Goal: Task Accomplishment & Management: Complete application form

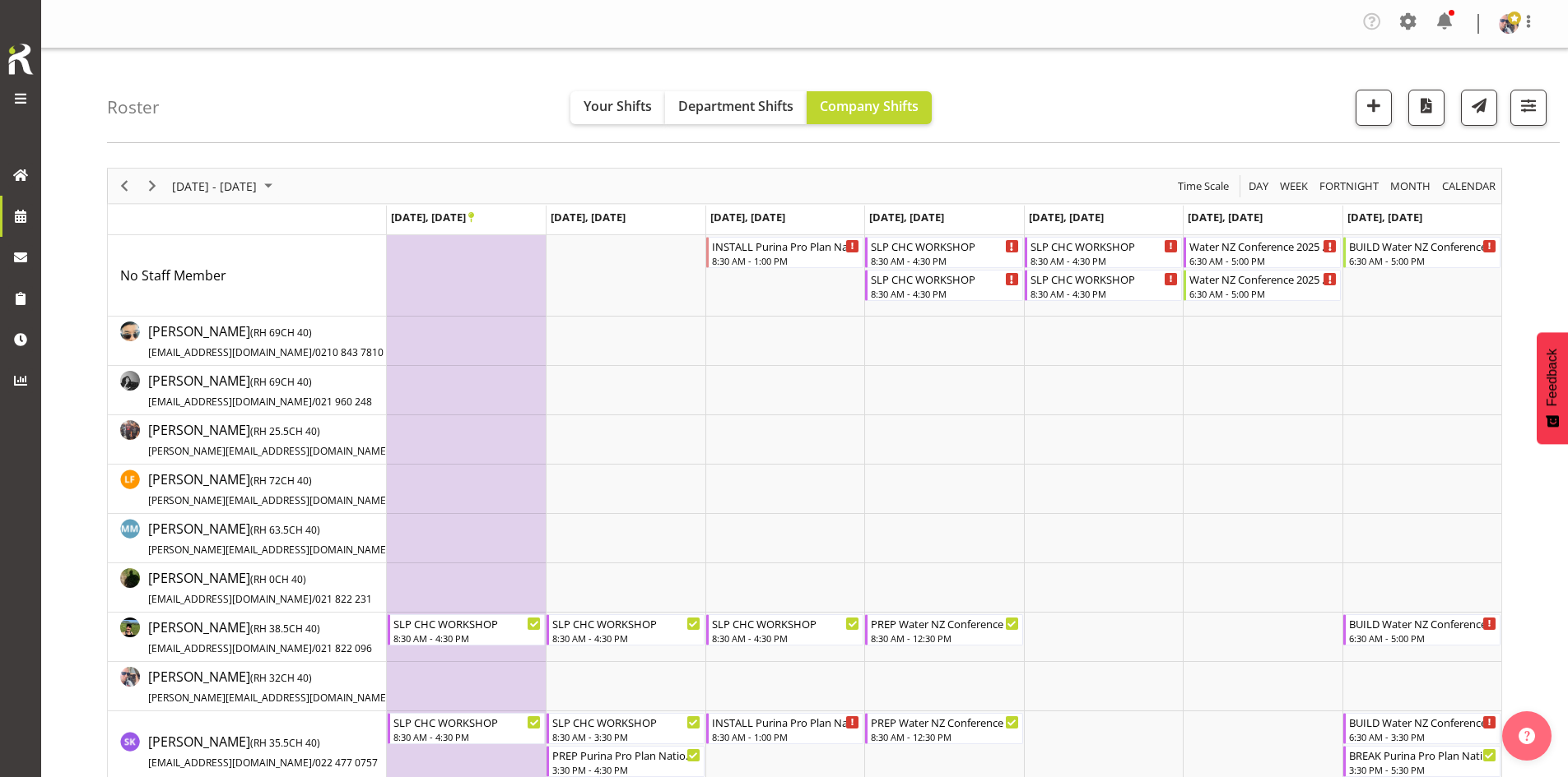
scroll to position [247, 0]
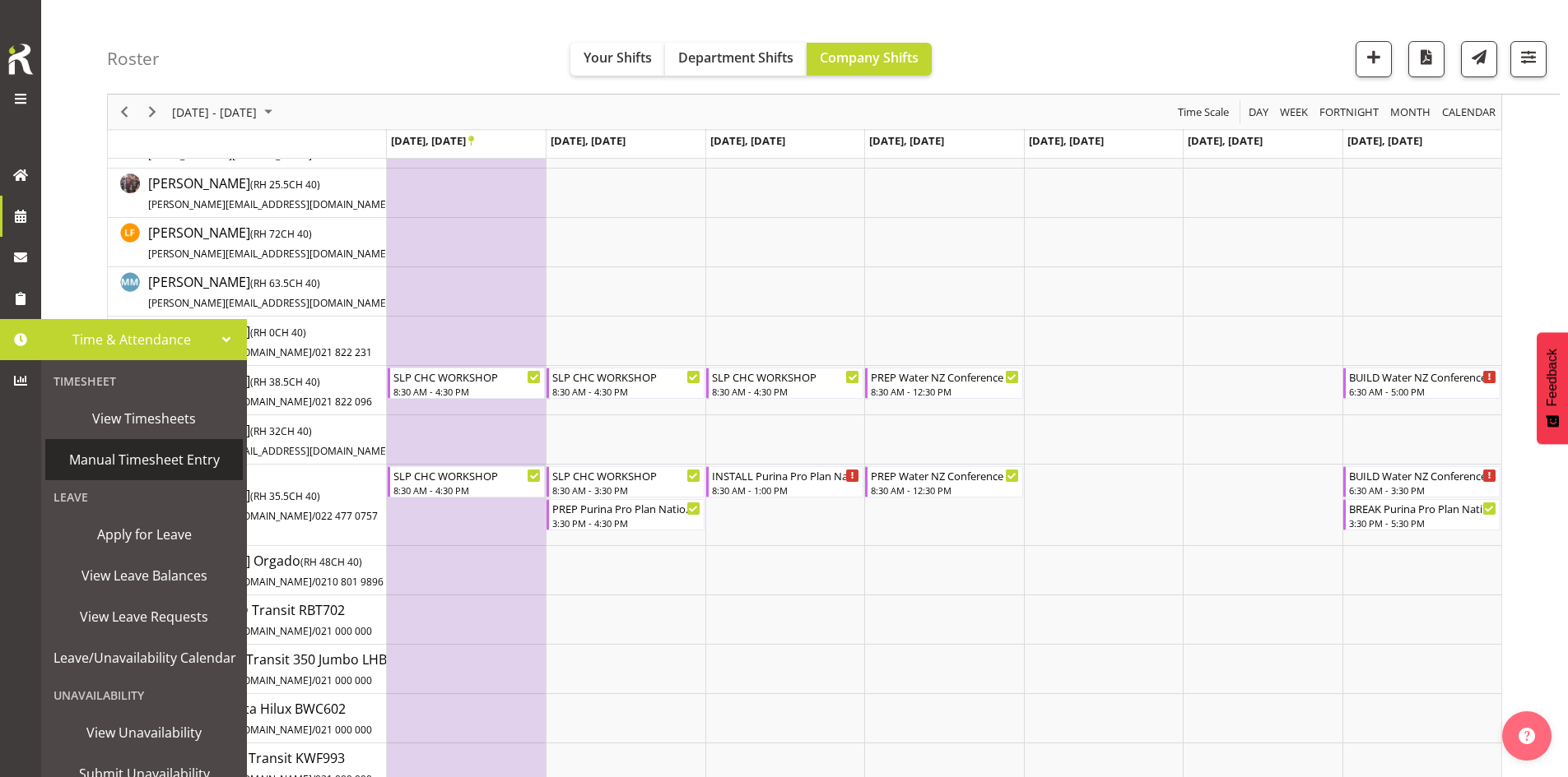
click at [150, 446] on link "Manual Timesheet Entry" at bounding box center [144, 459] width 197 height 41
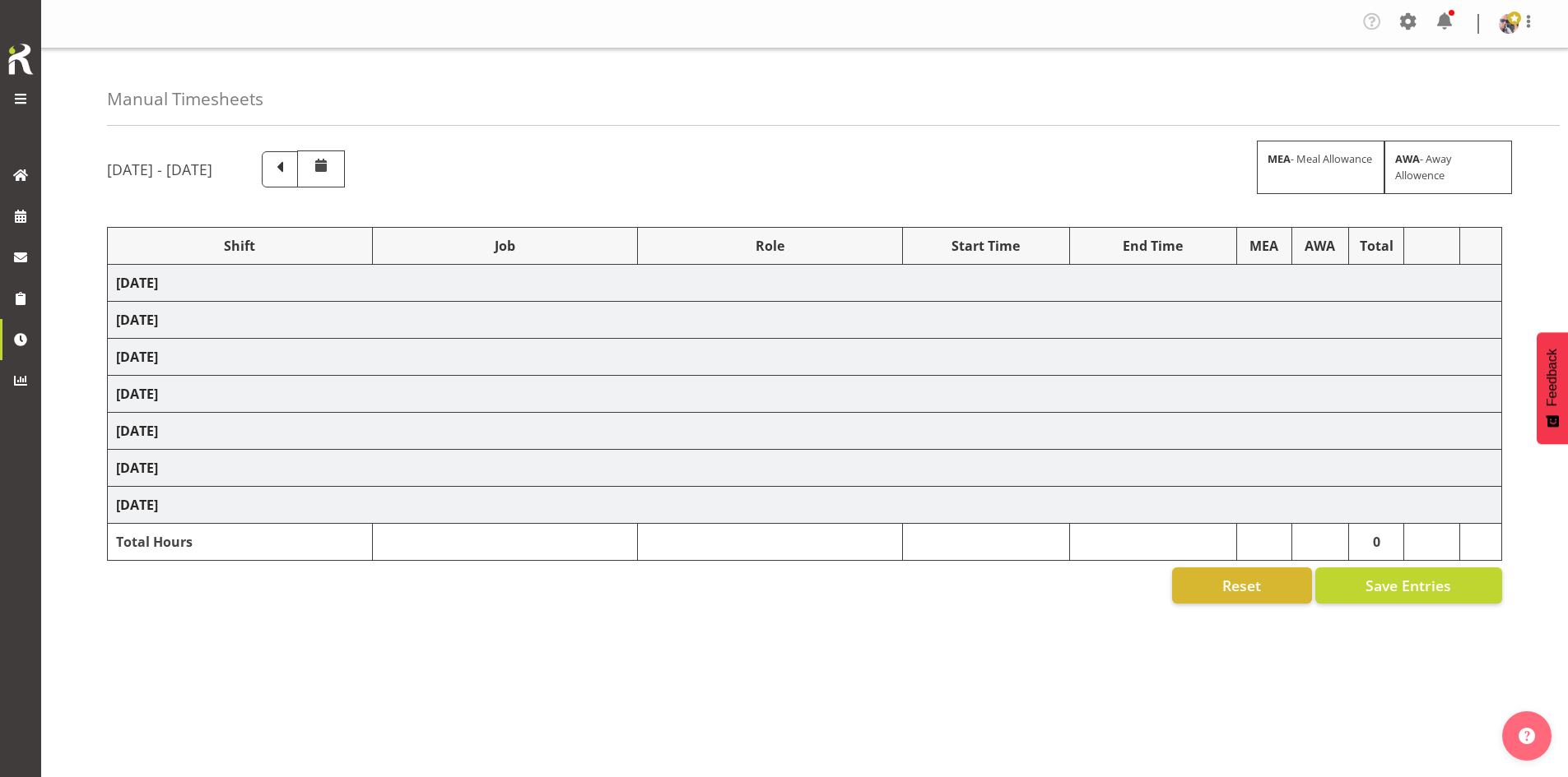
select select "66167"
select select "9154"
select select "73746"
select select "9869"
select select "66167"
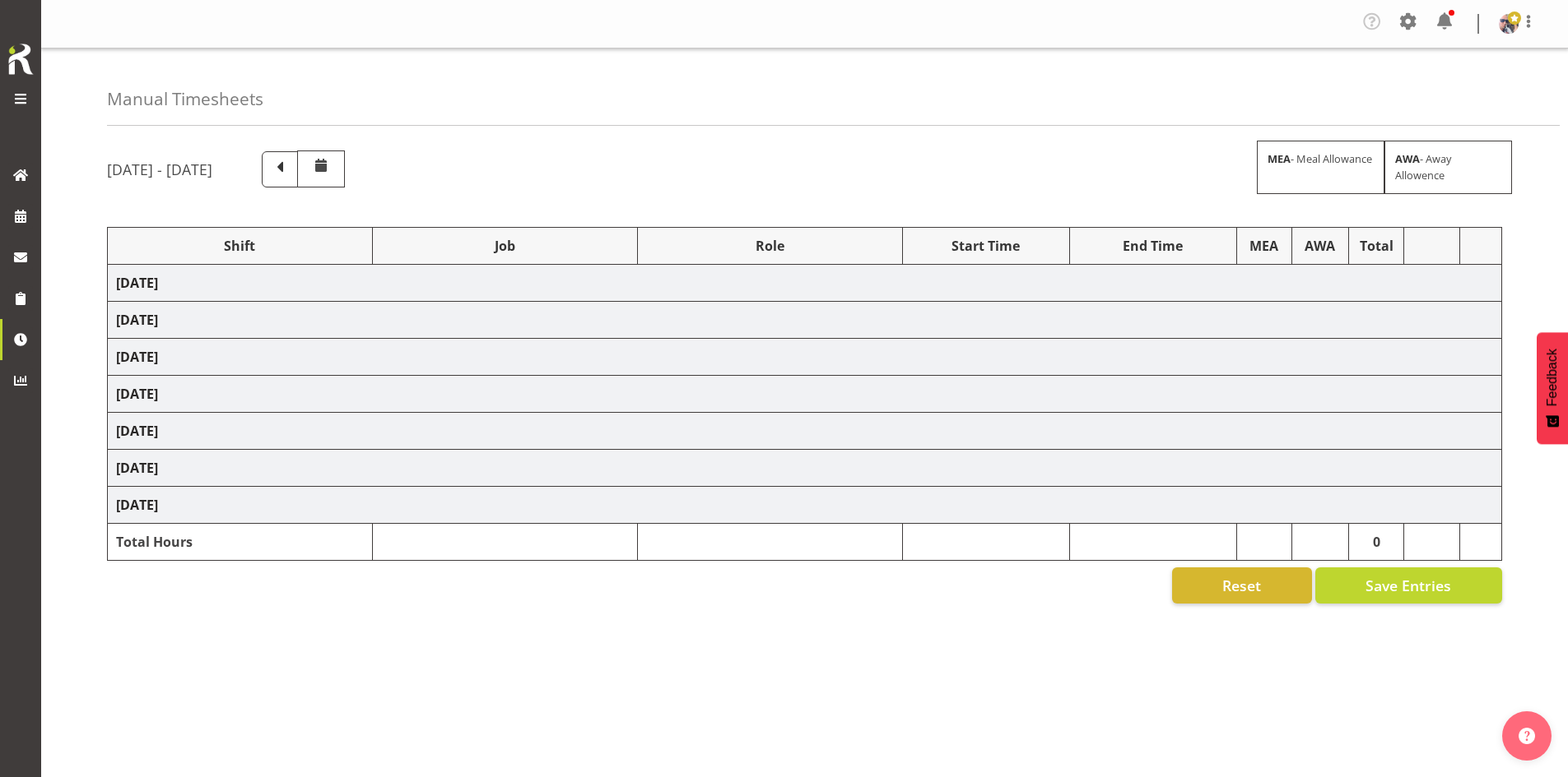
select select "9154"
select select "7"
select select "73746"
select select "9869"
select select "66167"
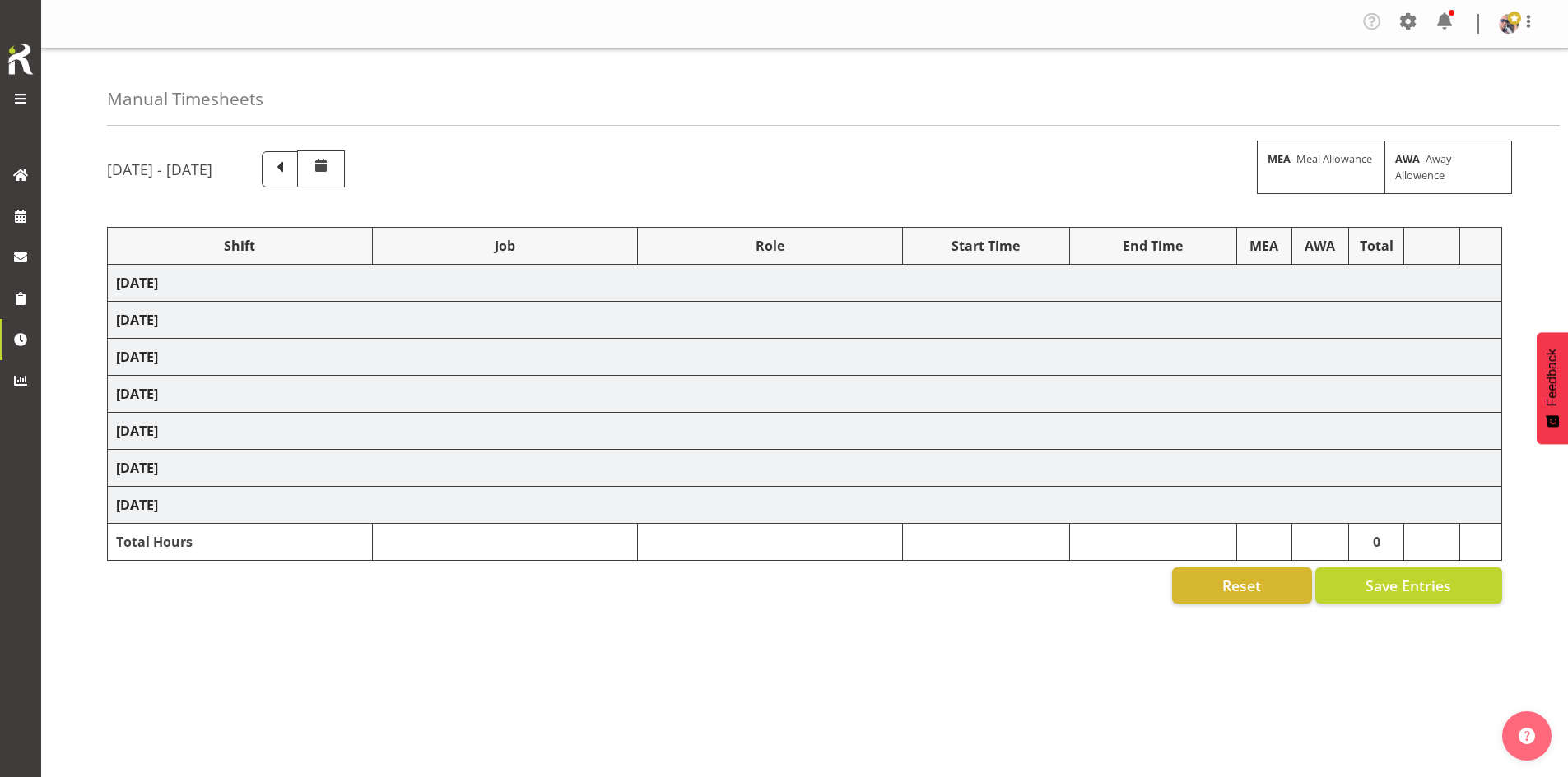
select select "9154"
select select "66167"
select select "9154"
select select "73746"
select select "9869"
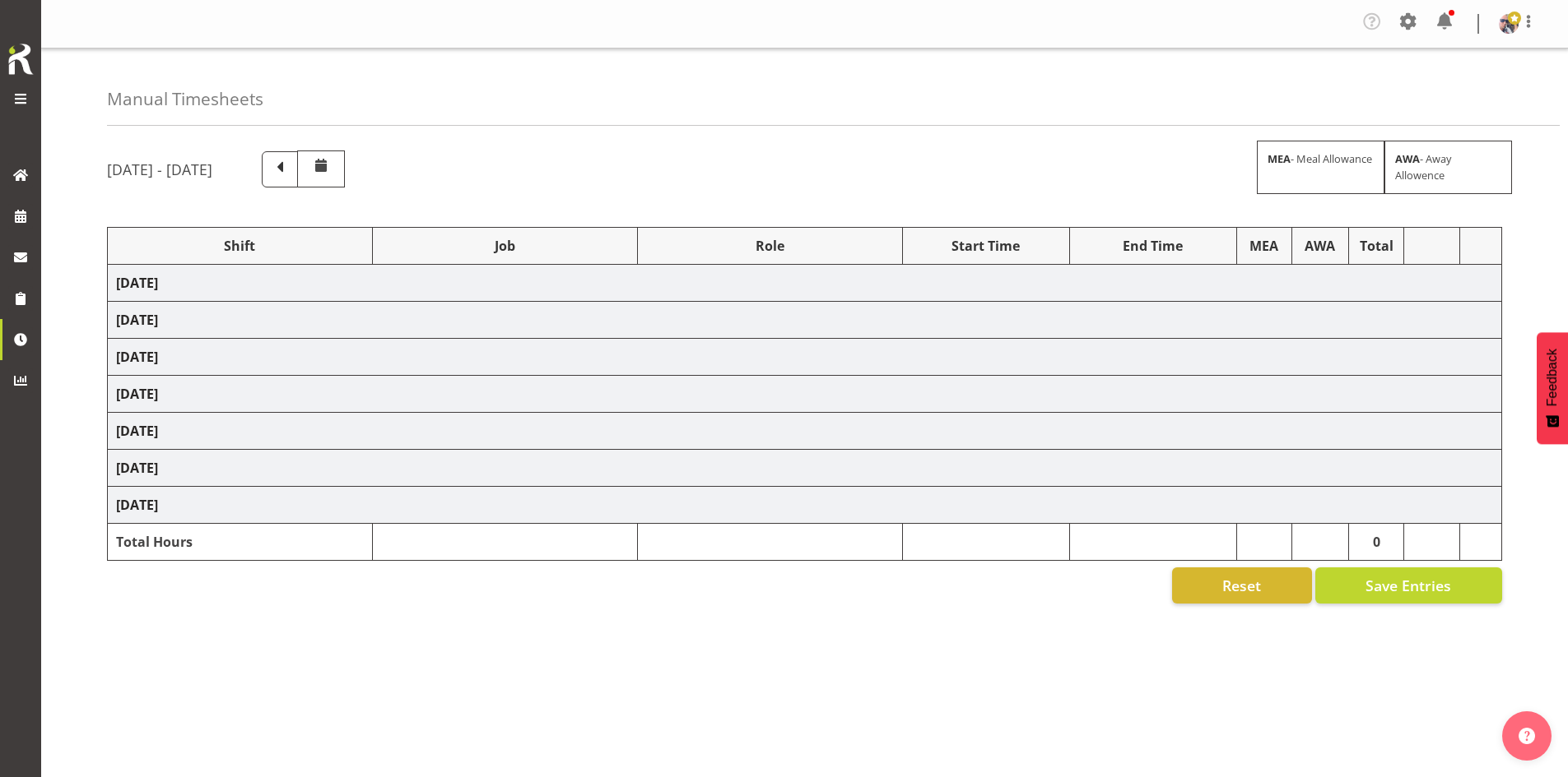
select select "73746"
select select "9869"
select select "73746"
select select "9869"
select select "73746"
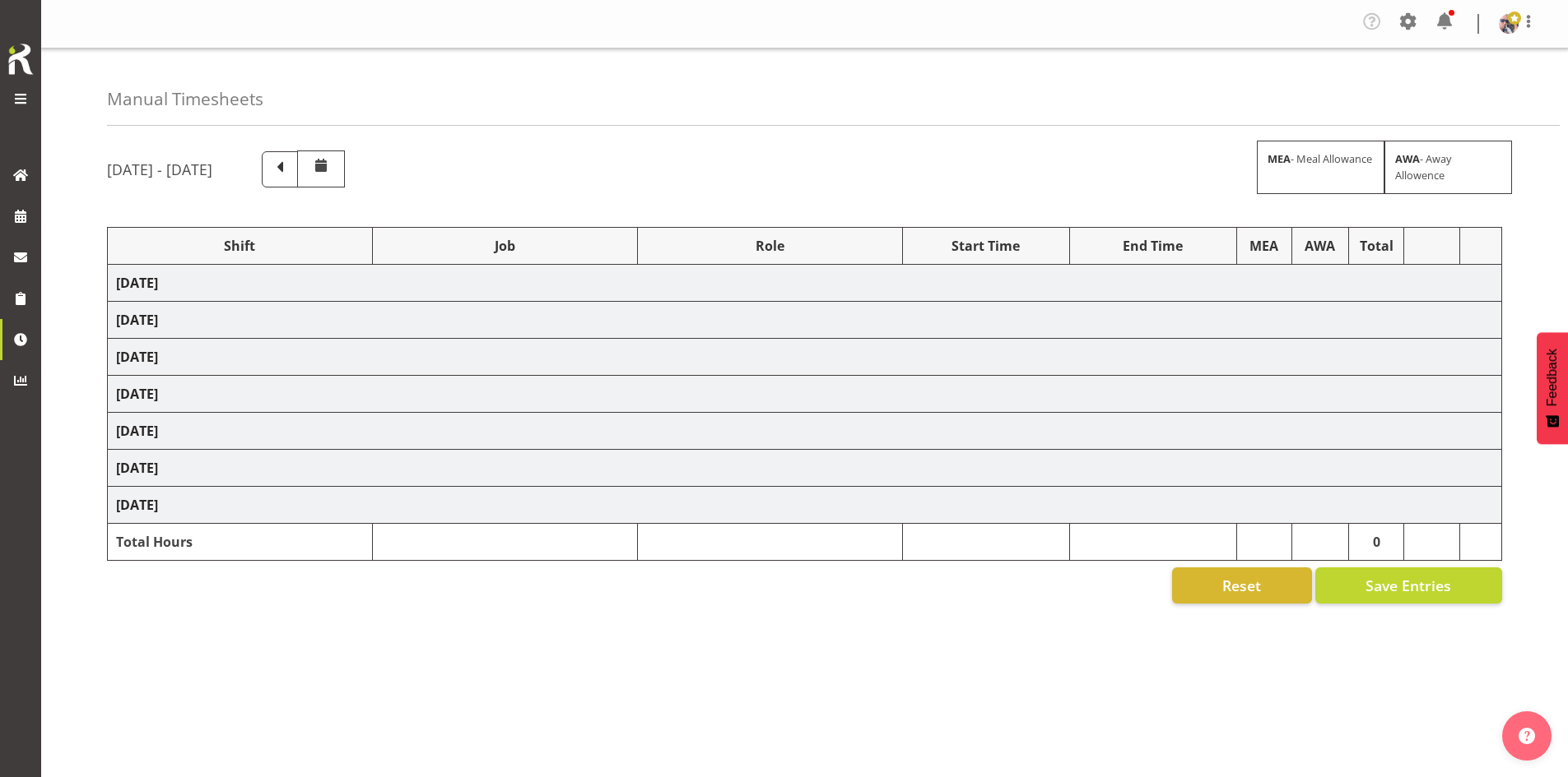
select select "9869"
select select "73746"
select select "9869"
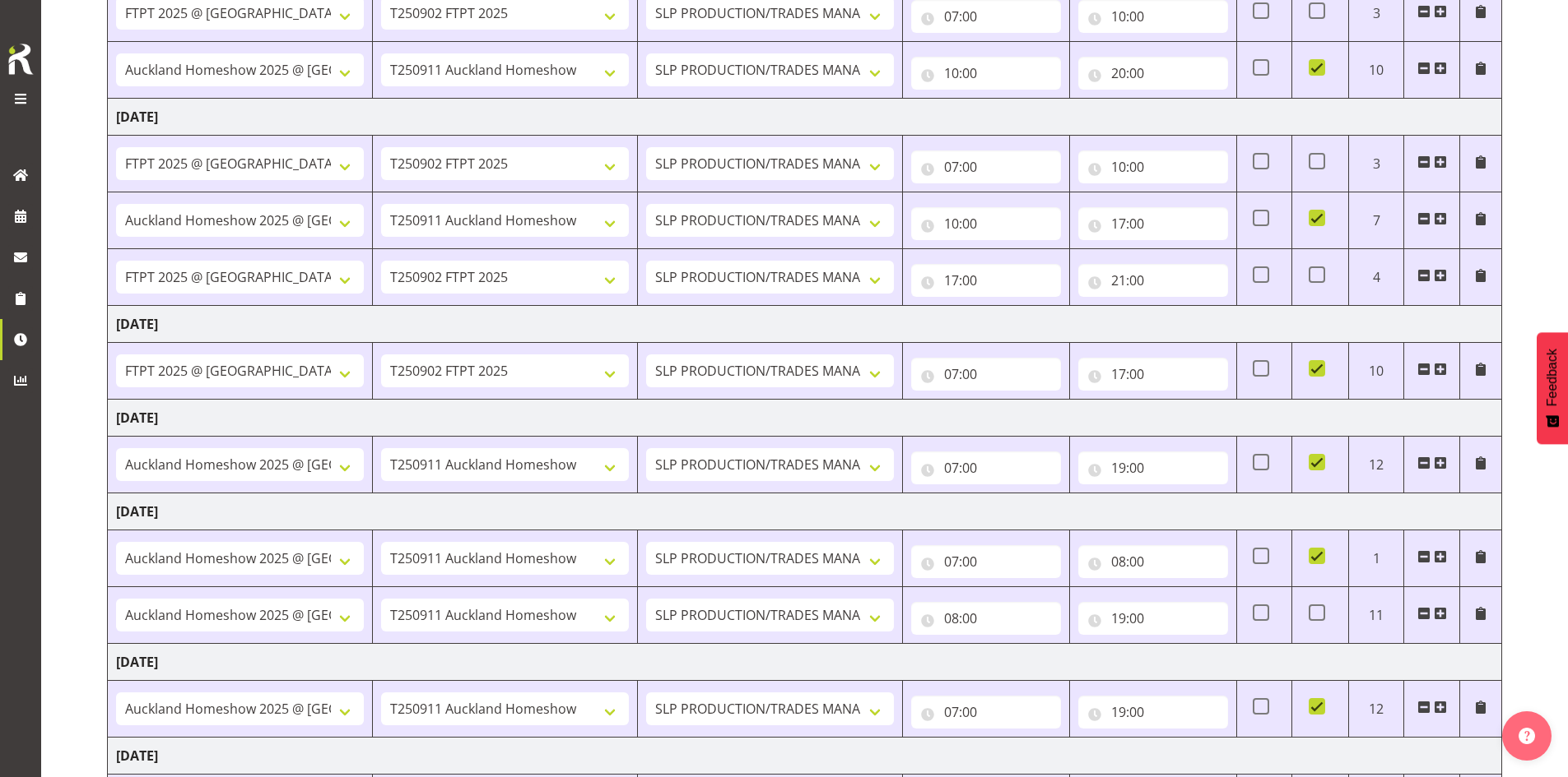
scroll to position [311, 0]
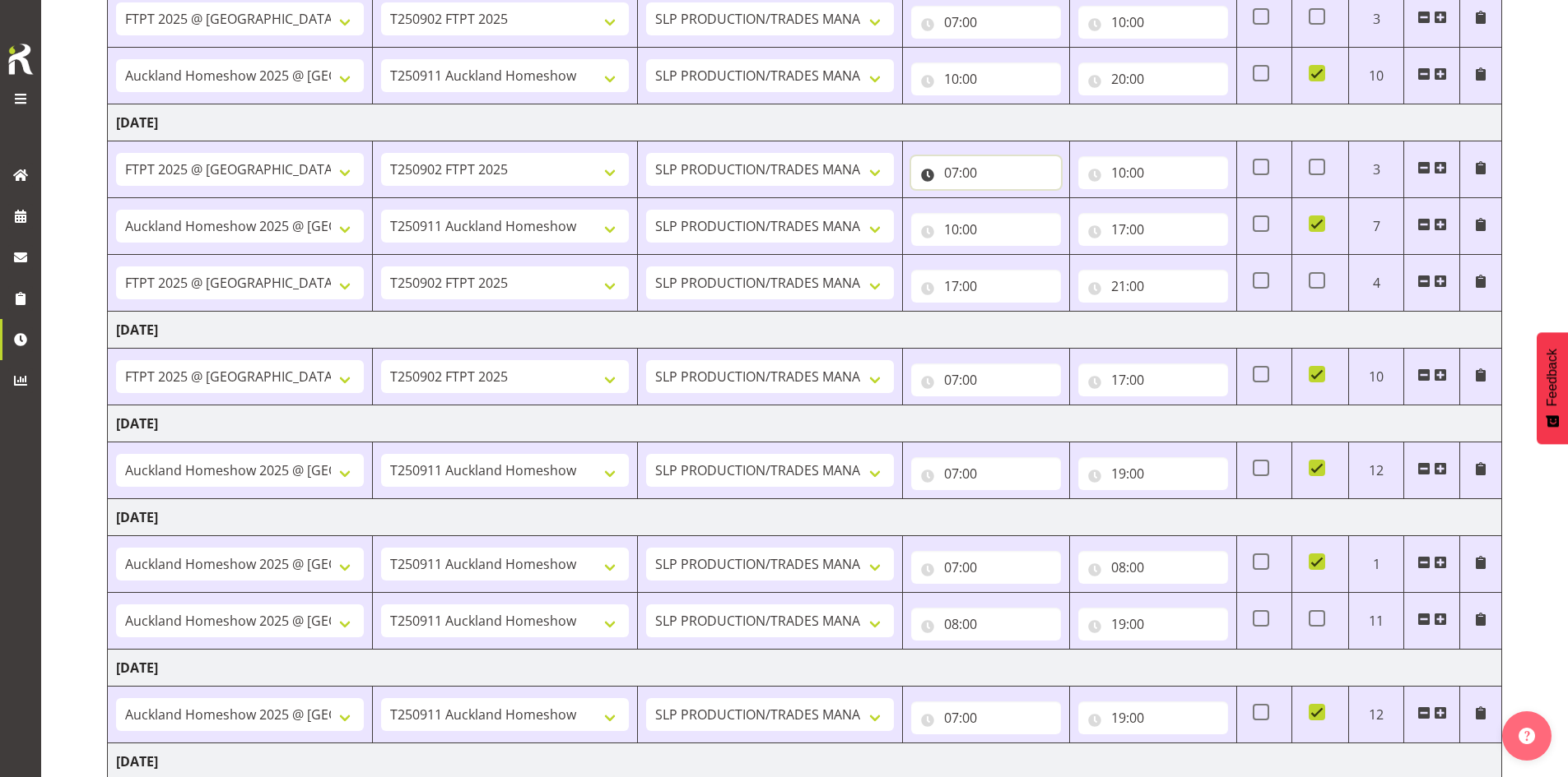
click at [997, 179] on input "07:00" at bounding box center [985, 172] width 150 height 33
click at [1021, 209] on select "00 01 02 03 04 05 06 07 08 09 10 11 12 13 14 15 16 17 18 19 20 21 22 23" at bounding box center [1023, 215] width 37 height 33
select select "6"
click at [1005, 199] on select "00 01 02 03 04 05 06 07 08 09 10 11 12 13 14 15 16 17 18 19 20 21 22 23" at bounding box center [1023, 215] width 37 height 33
type input "06:00"
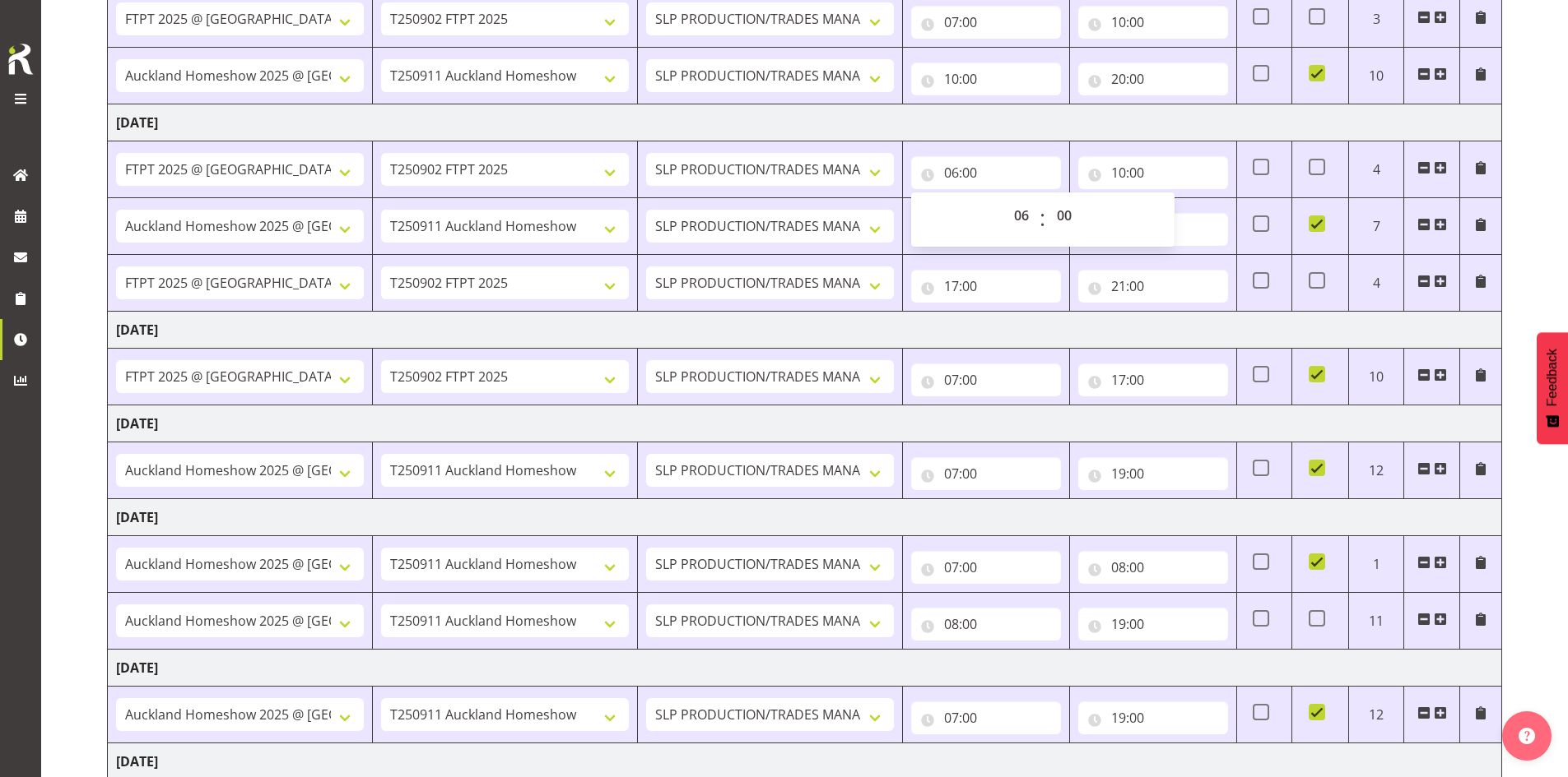
click at [1186, 331] on td "[DATE]" at bounding box center [805, 329] width 1395 height 37
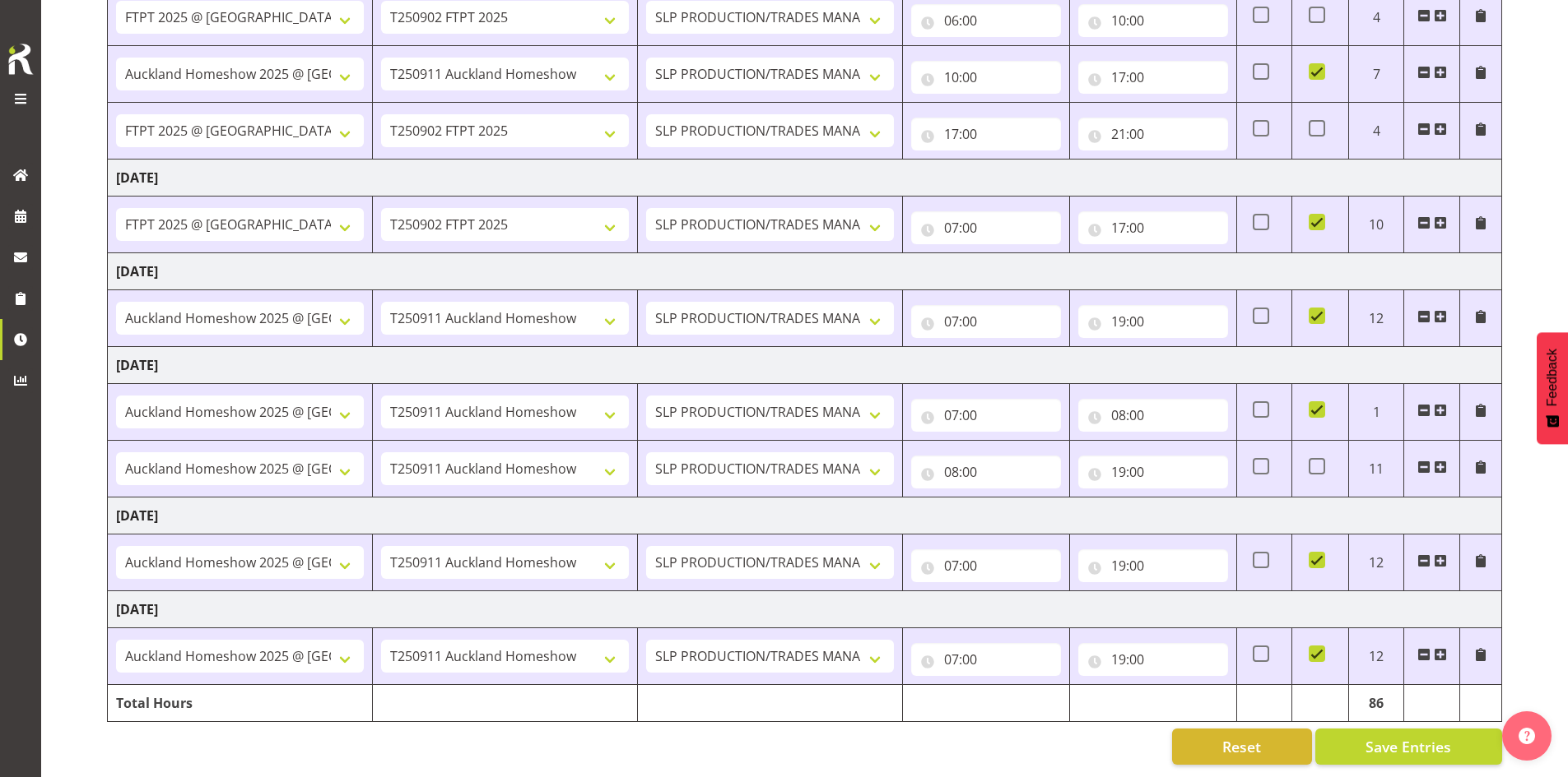
scroll to position [475, 0]
click at [1400, 739] on span "Save Entries" at bounding box center [1408, 747] width 86 height 21
type input "08:00"
type input "20:00"
checkbox input "false"
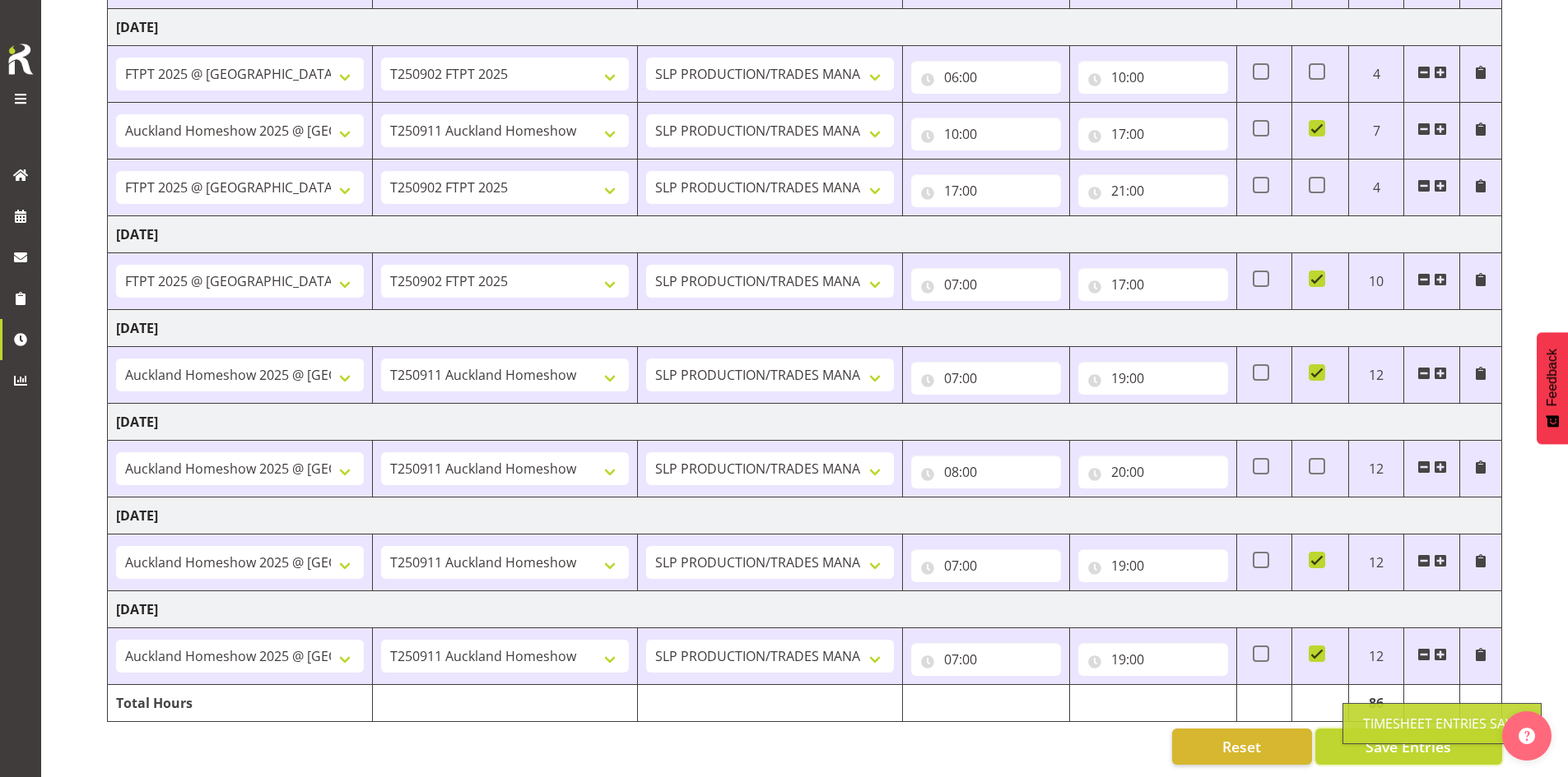
scroll to position [419, 0]
